Goal: Check status

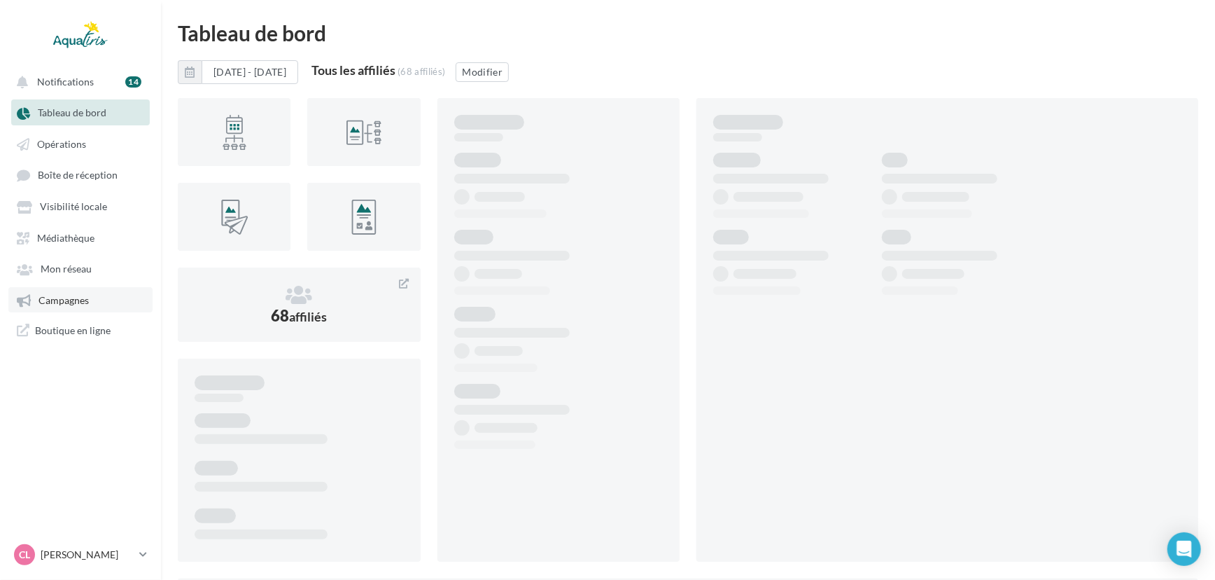
click at [34, 294] on link "Campagnes" at bounding box center [80, 299] width 144 height 25
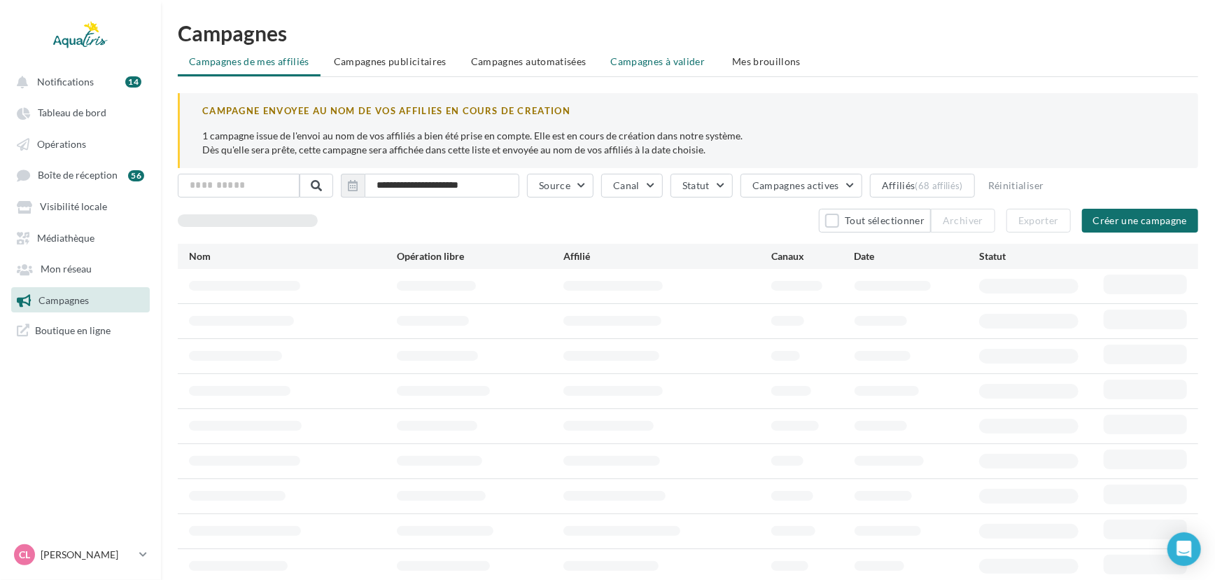
click at [681, 61] on span "Campagnes à valider" at bounding box center [658, 62] width 95 height 14
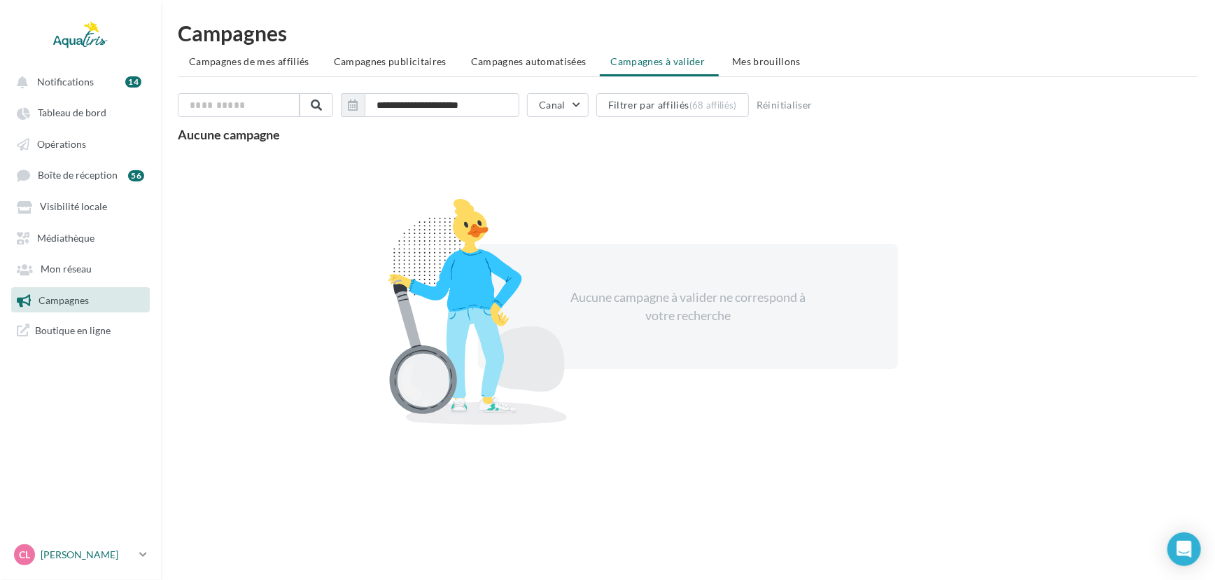
click at [114, 554] on p "[PERSON_NAME]" at bounding box center [87, 554] width 93 height 14
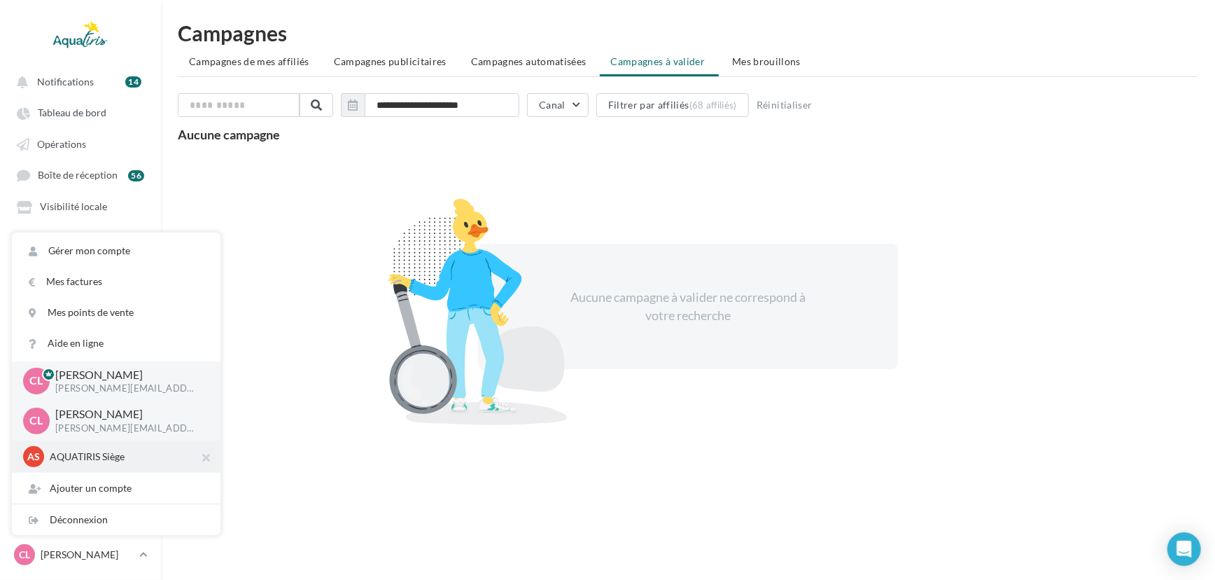
click at [90, 461] on p "AQUATIRIS Siège" at bounding box center [127, 456] width 154 height 14
